Goal: Task Accomplishment & Management: Manage account settings

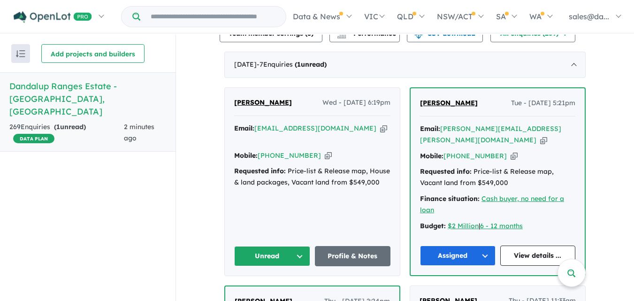
scroll to position [349, 0]
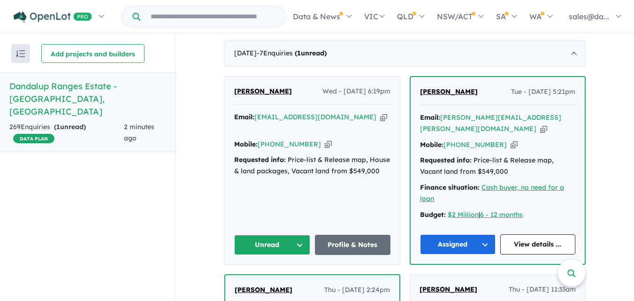
click at [297, 235] on button "Unread" at bounding box center [272, 245] width 76 height 20
click at [266, 278] on button "Assigned" at bounding box center [276, 289] width 82 height 22
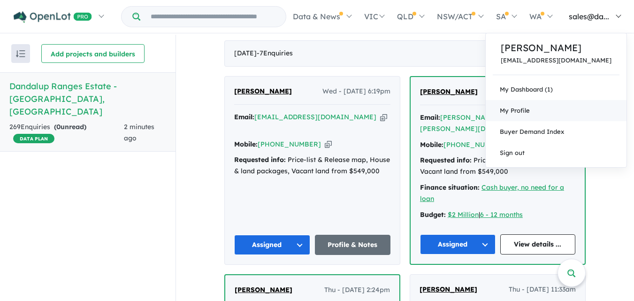
click at [531, 117] on link "My Profile" at bounding box center [556, 110] width 141 height 21
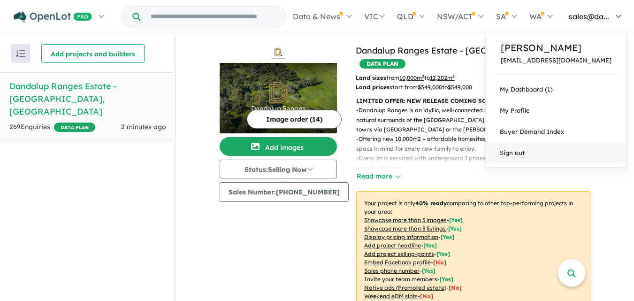
click at [536, 155] on link "Sign out" at bounding box center [556, 152] width 141 height 21
